Goal: Transaction & Acquisition: Purchase product/service

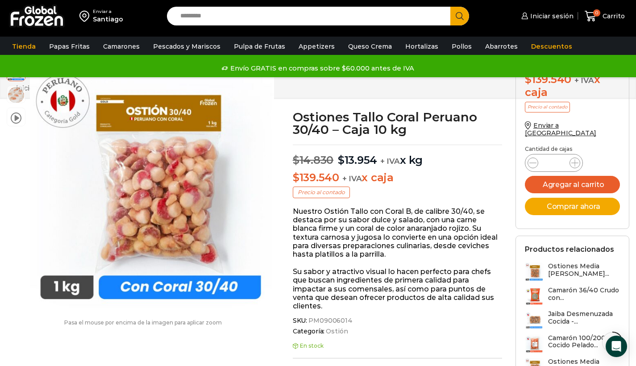
click at [557, 17] on span "Iniciar sesión" at bounding box center [551, 16] width 46 height 9
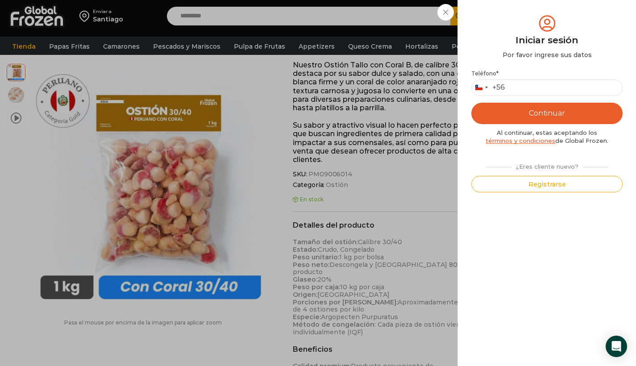
click at [519, 12] on div "Iniciar sesión Mi cuenta Login Register Iniciar sesión Por favor ingrese sus da…" at bounding box center [546, 16] width 54 height 18
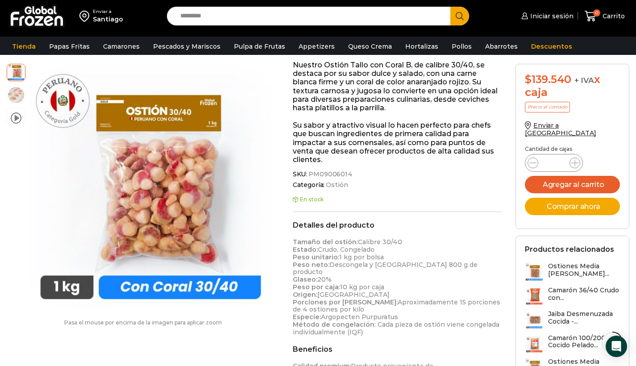
click at [47, 15] on img at bounding box center [37, 15] width 56 height 23
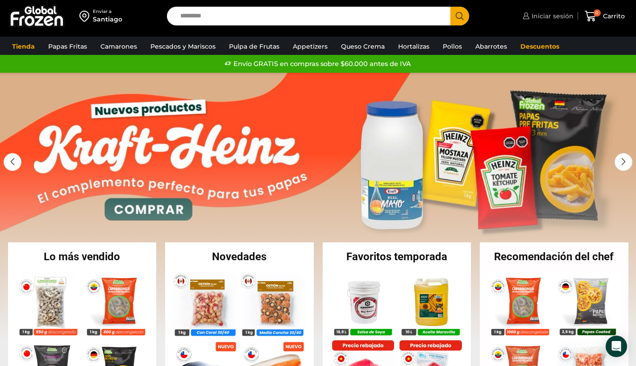
click at [551, 17] on span "Iniciar sesión" at bounding box center [551, 16] width 44 height 9
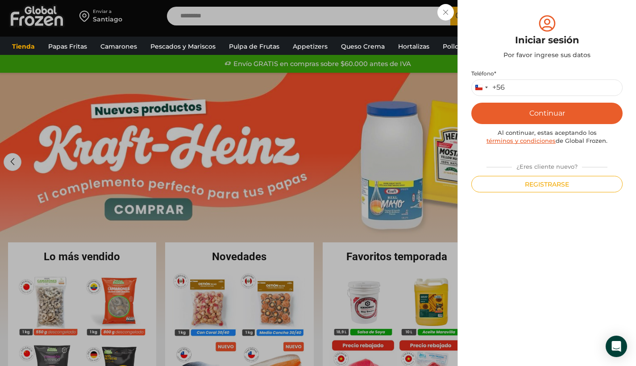
click at [520, 15] on div "Iniciar sesión Mi cuenta Login Register Iniciar sesión Por favor ingrese sus da…" at bounding box center [546, 16] width 53 height 18
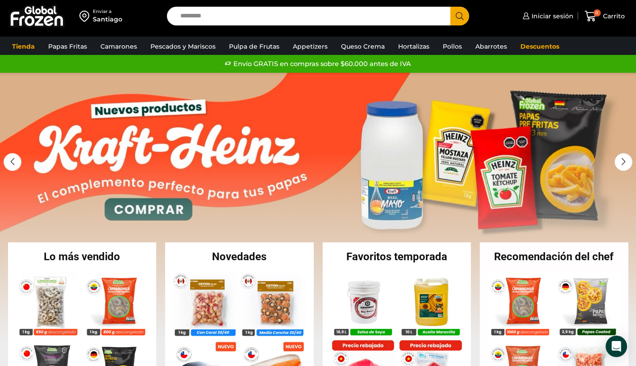
click at [207, 20] on input "Search input" at bounding box center [311, 16] width 270 height 19
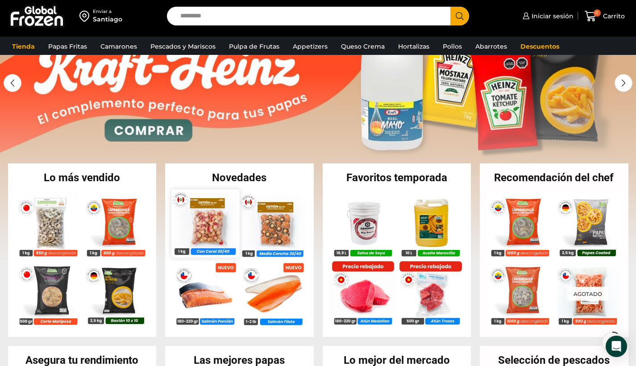
scroll to position [66, 0]
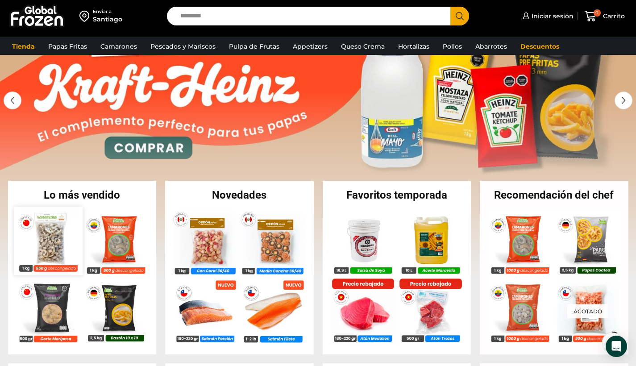
click at [50, 246] on img at bounding box center [48, 241] width 68 height 68
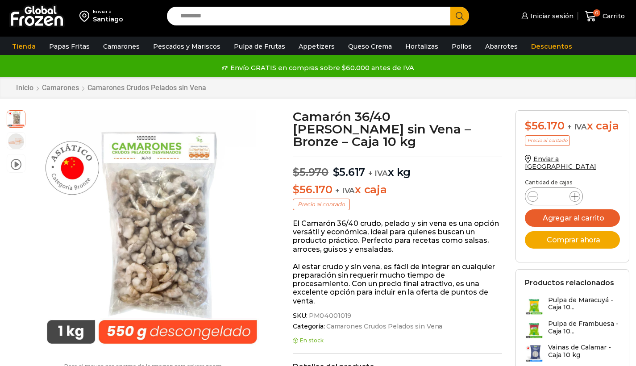
click at [574, 193] on icon at bounding box center [574, 196] width 7 height 7
type input "*"
click at [242, 20] on input "Search input" at bounding box center [311, 16] width 270 height 19
type input "*"
type input "******"
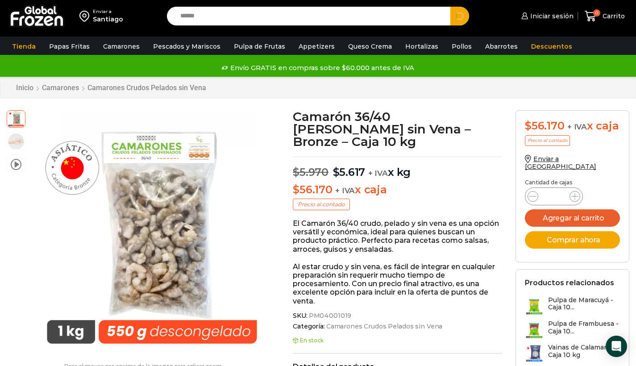
click at [460, 16] on button "Search" at bounding box center [459, 16] width 19 height 19
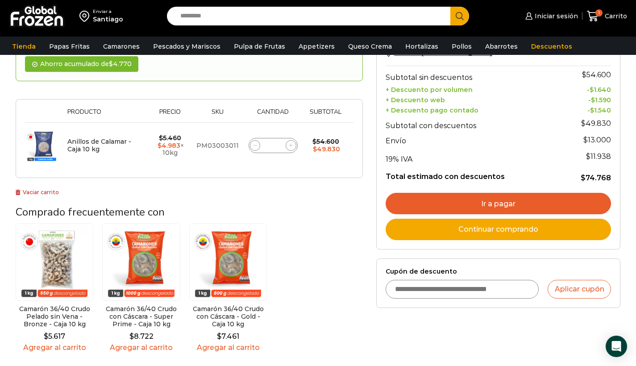
click at [50, 344] on link "Agregar al carrito" at bounding box center [55, 347] width 78 height 8
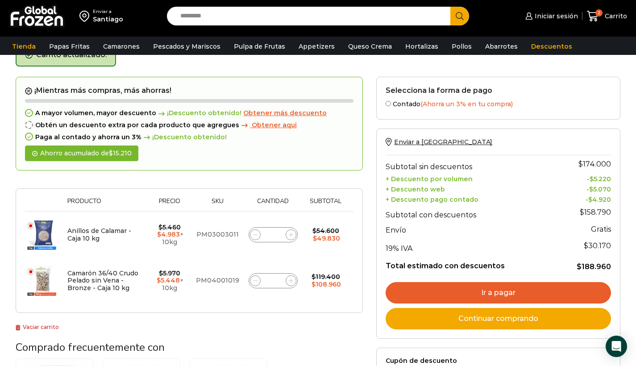
scroll to position [50, 0]
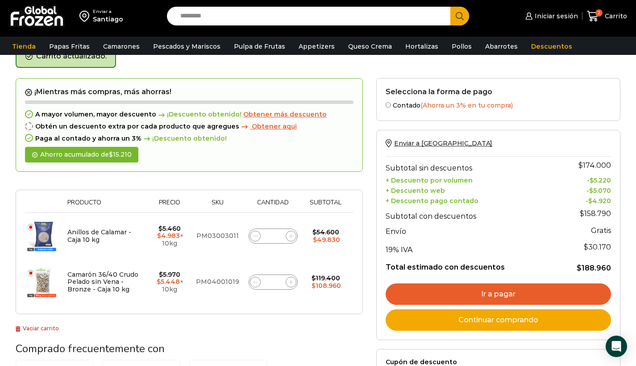
click at [528, 292] on link "Ir a pagar" at bounding box center [498, 293] width 225 height 21
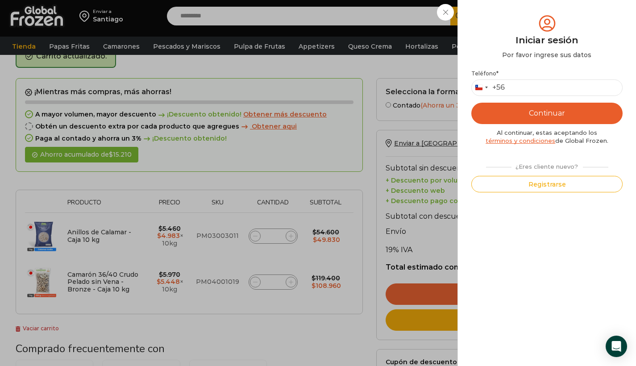
click at [523, 8] on div "Iniciar sesión Mi cuenta Login Register Iniciar sesión Por favor ingrese sus da…" at bounding box center [550, 16] width 54 height 18
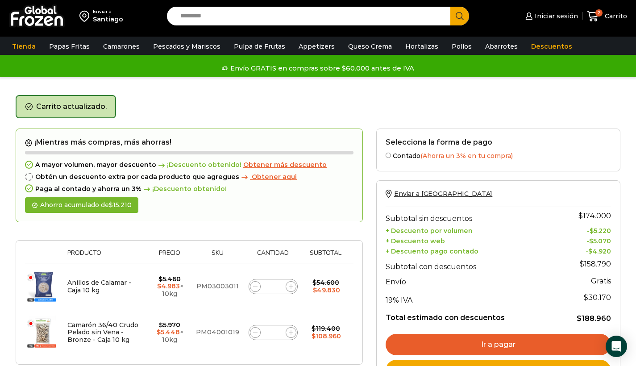
scroll to position [93, 0]
